Goal: Task Accomplishment & Management: Complete application form

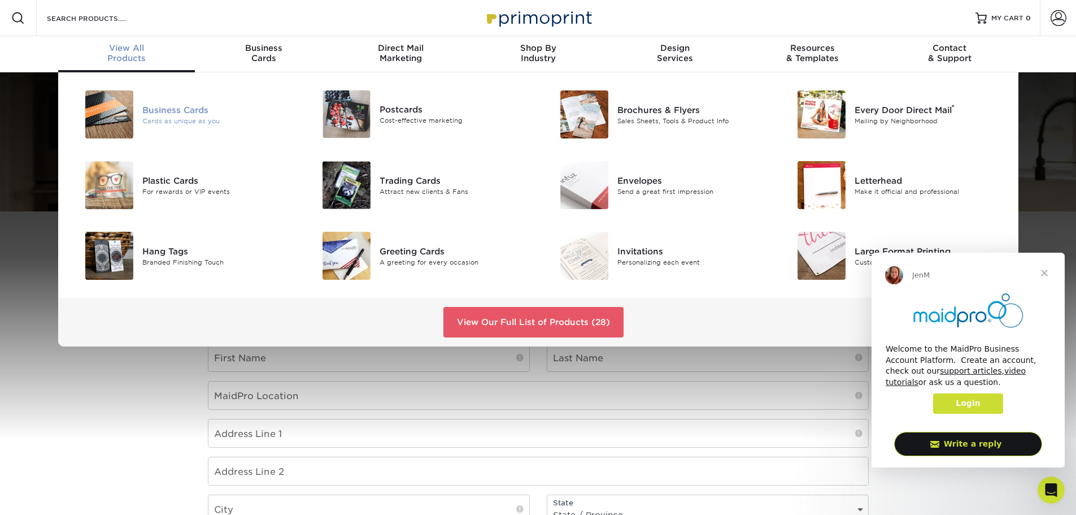
click at [155, 115] on div "Business Cards" at bounding box center [217, 109] width 150 height 12
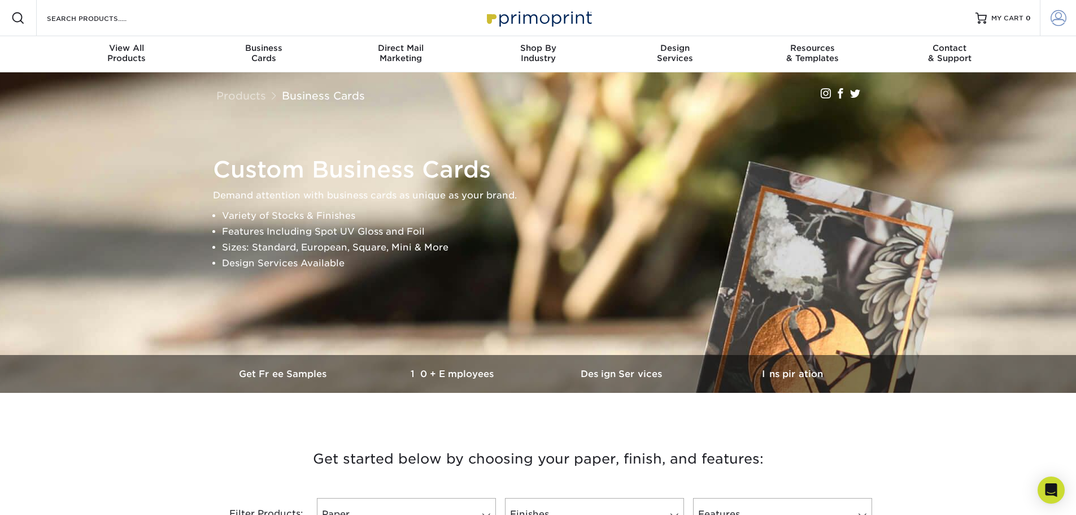
click at [1063, 13] on span at bounding box center [1059, 18] width 16 height 16
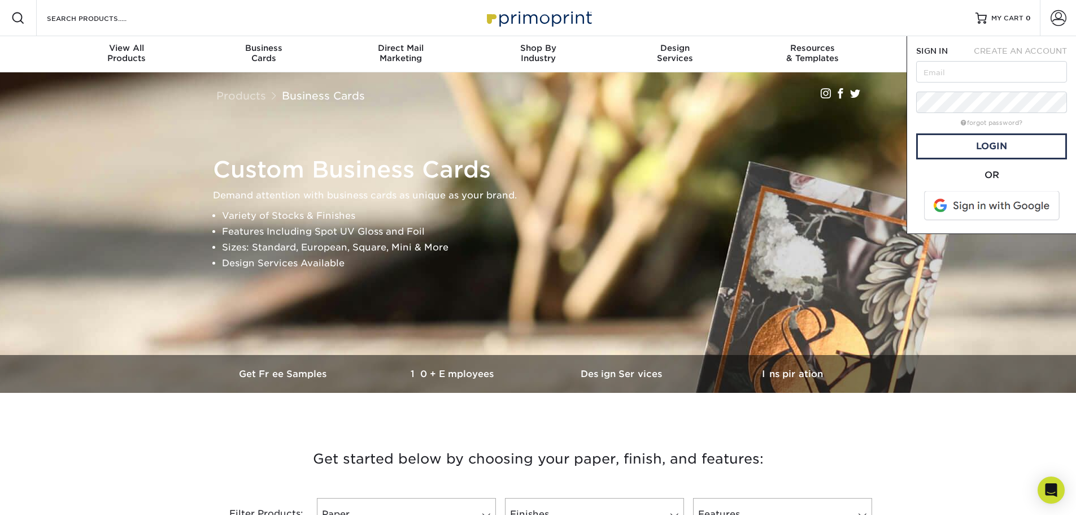
click at [311, 120] on div "Custom Business Cards Demand attention with business cards as unique as your br…" at bounding box center [538, 213] width 678 height 282
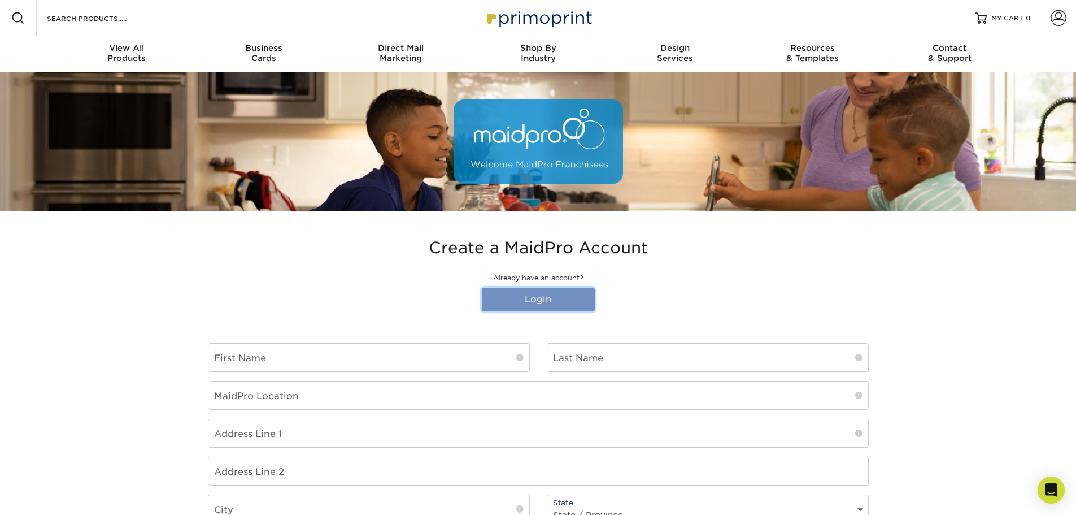
click at [550, 303] on link "Login" at bounding box center [538, 299] width 113 height 24
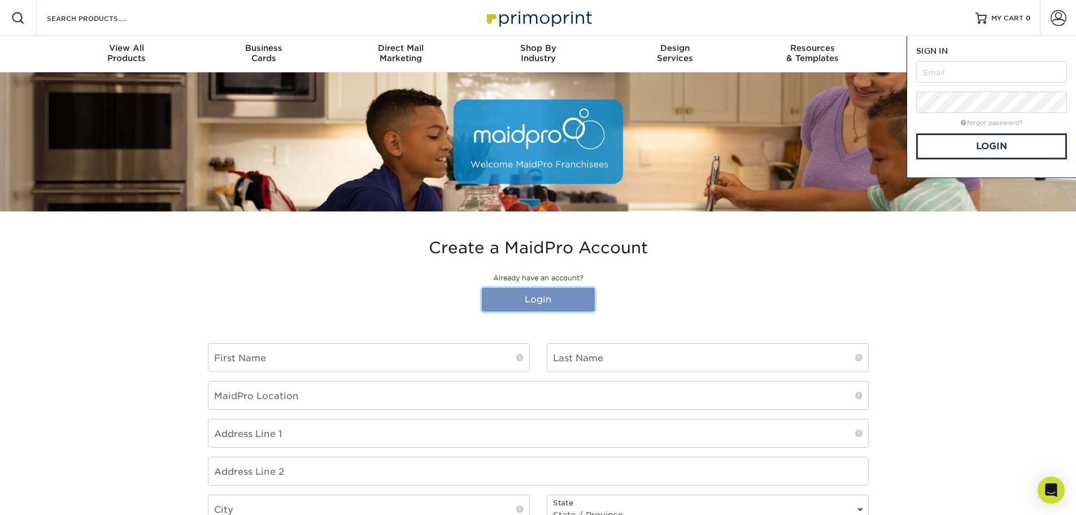
click at [551, 303] on link "Login" at bounding box center [538, 299] width 113 height 24
click at [1063, 20] on span at bounding box center [1059, 18] width 16 height 16
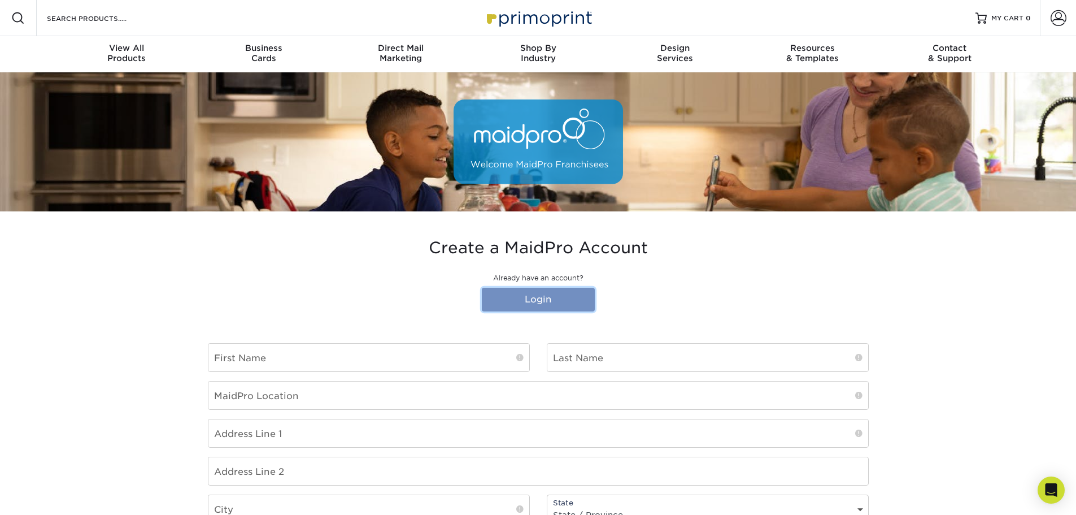
click at [552, 295] on link "Login" at bounding box center [538, 299] width 113 height 24
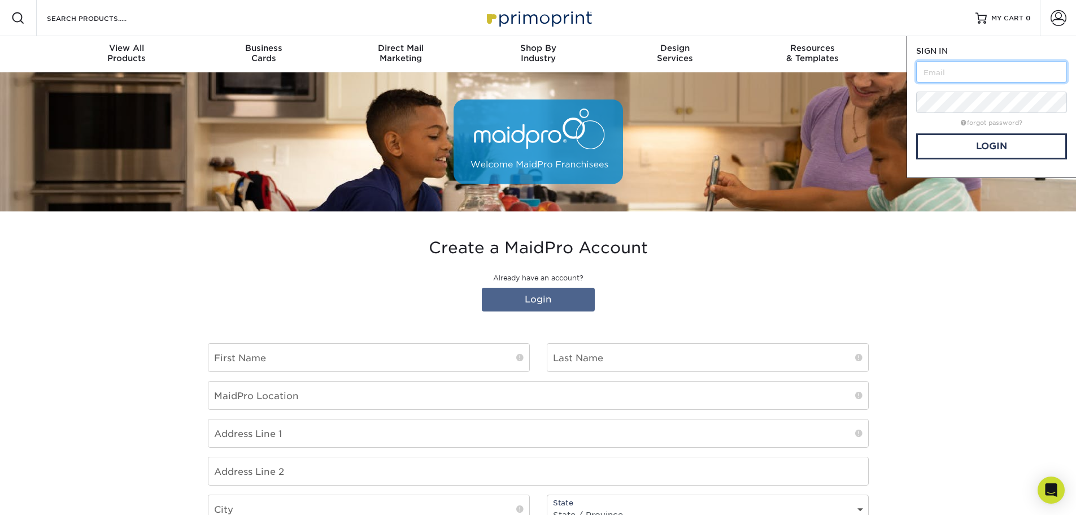
click at [949, 77] on input "text" at bounding box center [991, 71] width 151 height 21
click at [955, 245] on section "Create a MaidPro Account Already have an account? Login First Name Last Name Ma…" at bounding box center [538, 484] width 1076 height 546
